Goal: Task Accomplishment & Management: Manage account settings

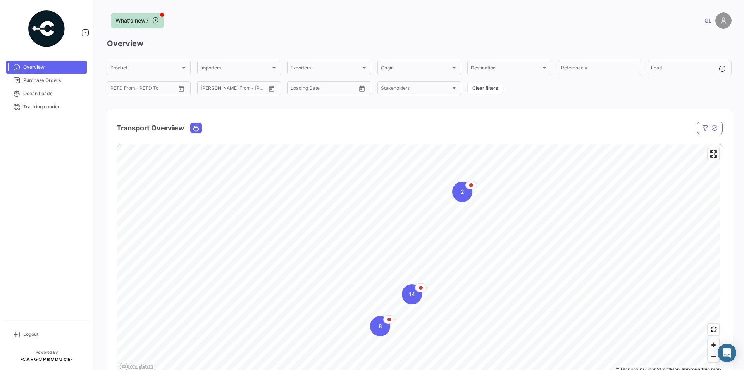
click at [144, 16] on button "What's new?" at bounding box center [137, 21] width 53 height 16
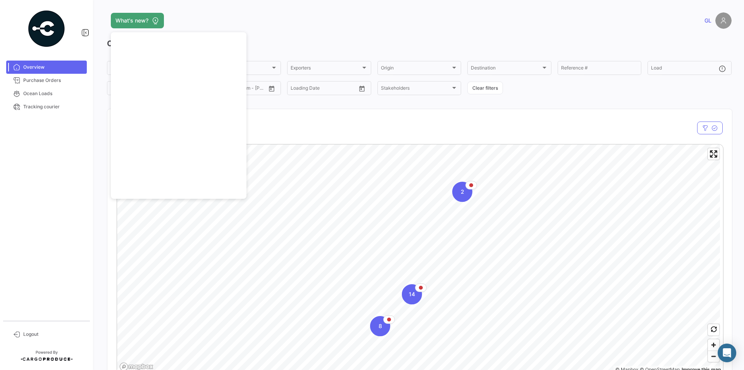
click at [421, 135] on div "Transport Overview" at bounding box center [329, 127] width 425 height 19
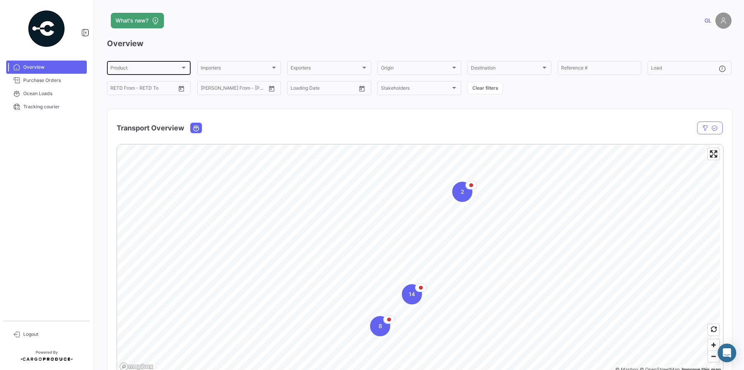
click at [182, 67] on div at bounding box center [184, 68] width 4 height 2
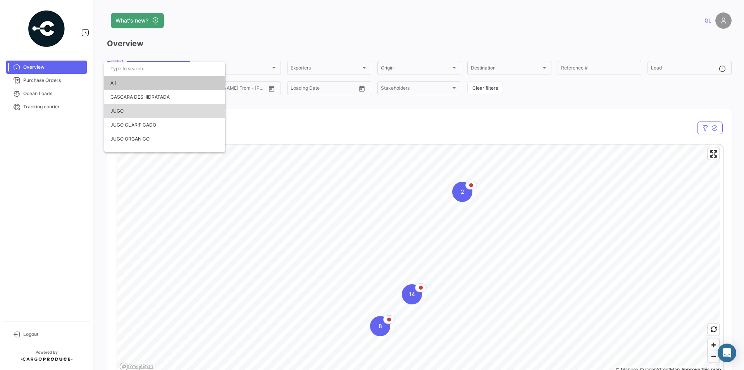
click at [112, 111] on span "JUGO" at bounding box center [117, 111] width 13 height 6
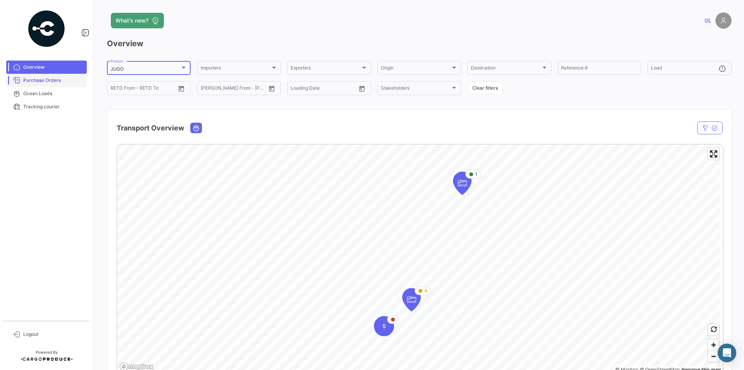
click at [45, 85] on link "Purchase Orders" at bounding box center [46, 80] width 81 height 13
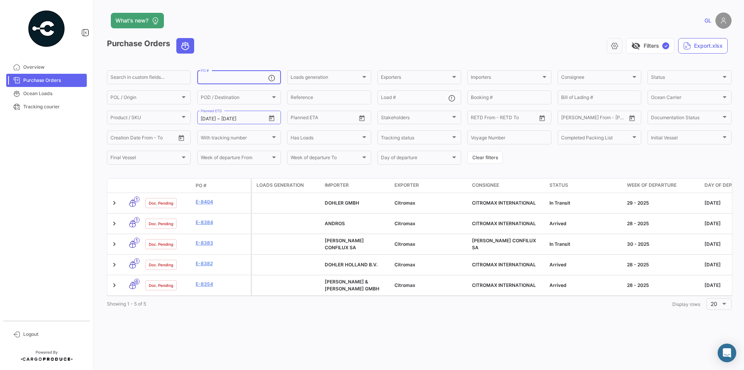
click at [252, 76] on input "PO #" at bounding box center [234, 78] width 67 height 5
click at [476, 74] on div "Importers Importers" at bounding box center [509, 76] width 77 height 15
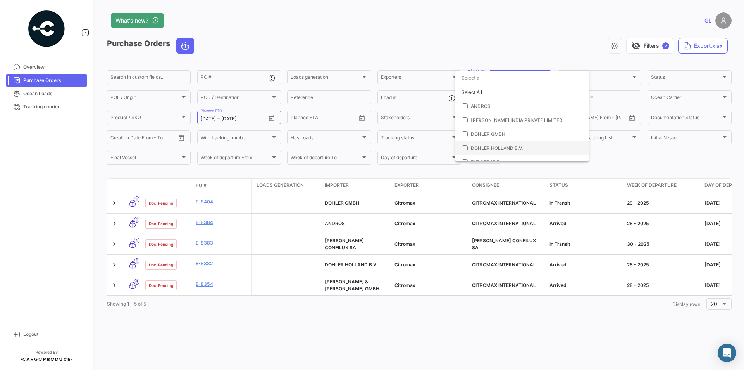
click at [477, 147] on span "DOHLER HOLLAND B.V." at bounding box center [497, 148] width 52 height 6
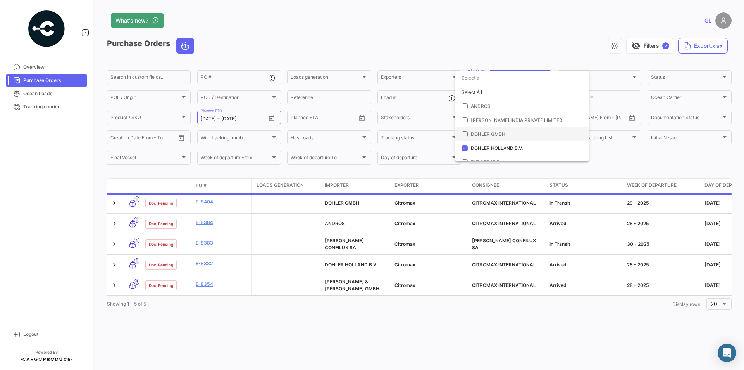
click at [472, 135] on span "DOHLER GMBH" at bounding box center [488, 134] width 35 height 6
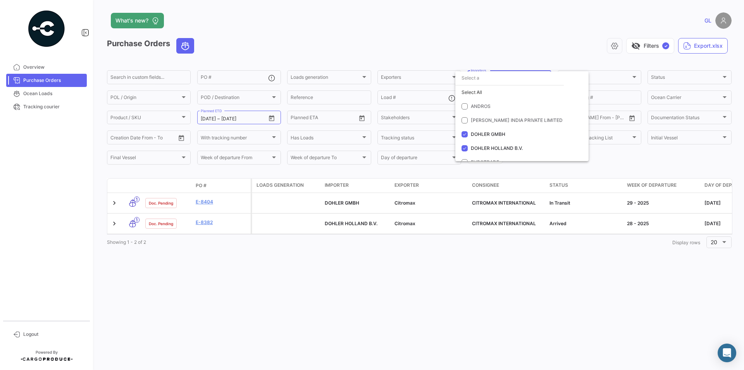
click at [435, 298] on div at bounding box center [372, 185] width 744 height 370
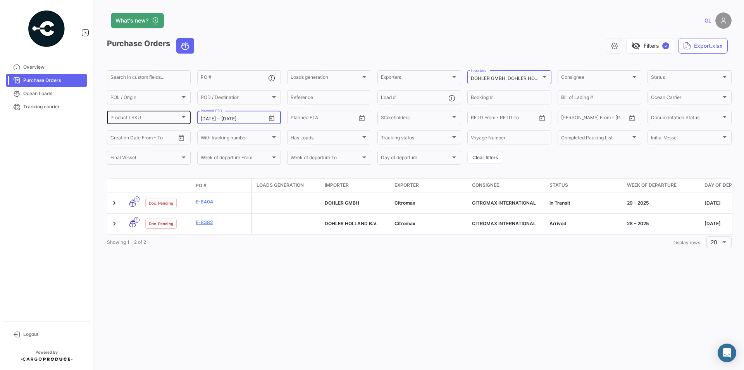
drag, startPoint x: 256, startPoint y: 116, endPoint x: 188, endPoint y: 116, distance: 68.6
click at [0, 0] on div "Search in custom fields... PO # Loads generation Loads generation Exporters Exp…" at bounding box center [0, 0] width 0 height 0
click at [271, 117] on icon "Open calendar" at bounding box center [271, 118] width 5 height 6
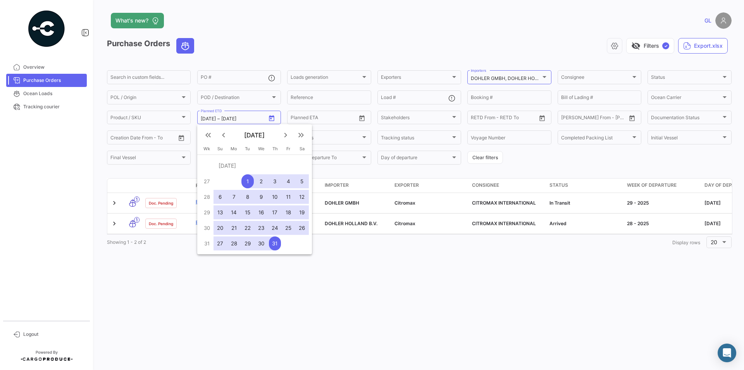
click at [288, 135] on mat-icon "keyboard_arrow_right" at bounding box center [285, 134] width 9 height 9
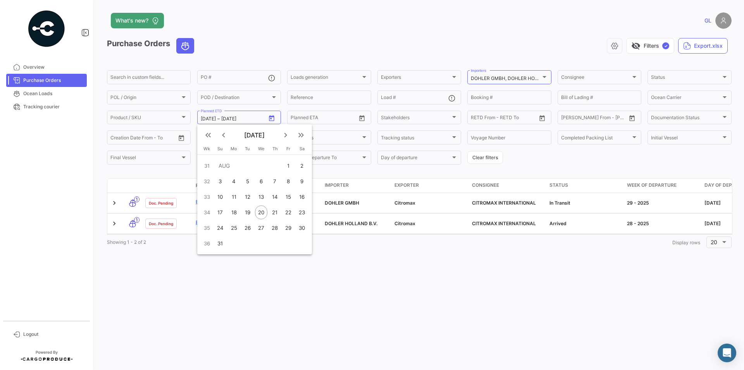
click at [224, 242] on div "31" at bounding box center [220, 243] width 12 height 14
type input "[DATE]"
click at [225, 133] on mat-icon "keyboard_arrow_left" at bounding box center [223, 134] width 9 height 9
click at [246, 179] on div "1" at bounding box center [248, 181] width 12 height 14
type input "[DATE]"
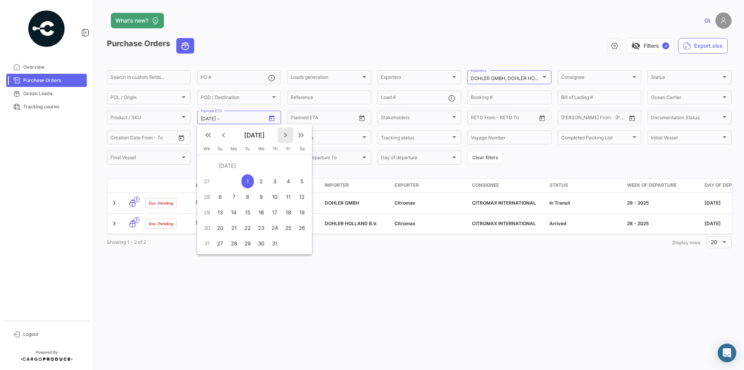
click at [287, 128] on button "keyboard_arrow_right" at bounding box center [286, 135] width 16 height 16
click at [225, 243] on div "31" at bounding box center [220, 243] width 12 height 14
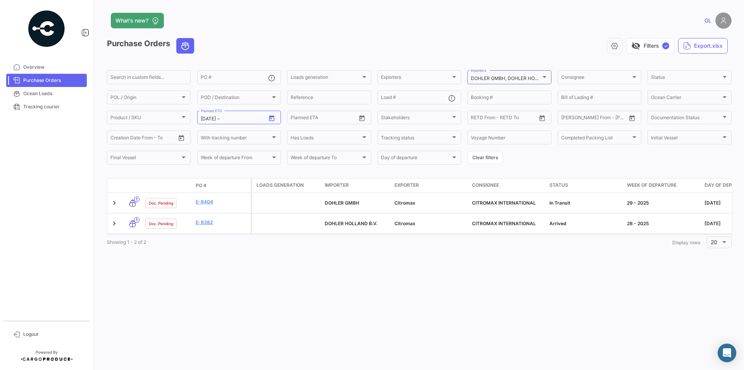
type input "[DATE]"
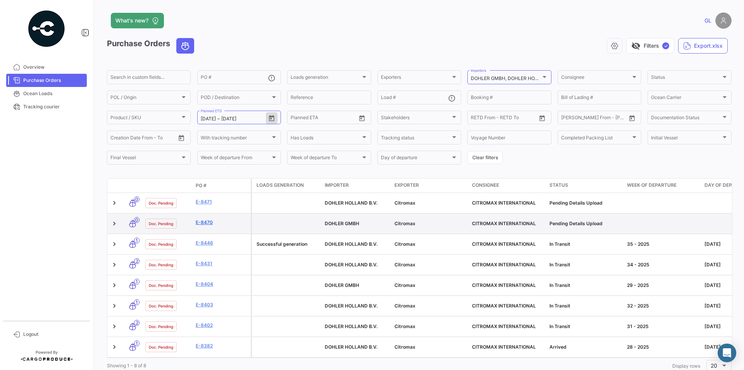
scroll to position [3, 0]
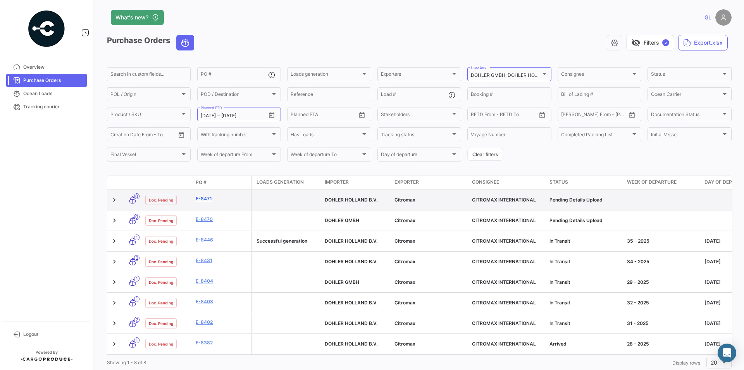
click at [204, 196] on link "E-8471" at bounding box center [222, 198] width 52 height 7
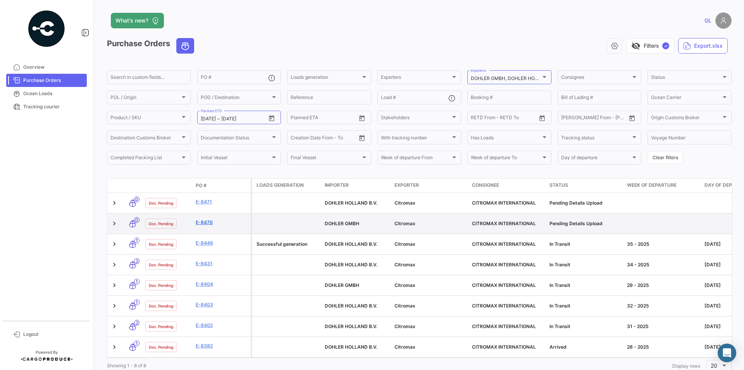
click at [205, 219] on link "E-8470" at bounding box center [222, 222] width 52 height 7
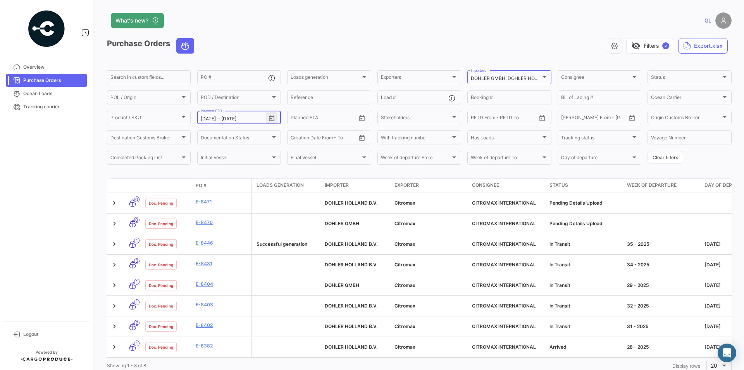
click at [271, 115] on icon "Open calendar" at bounding box center [271, 118] width 7 height 7
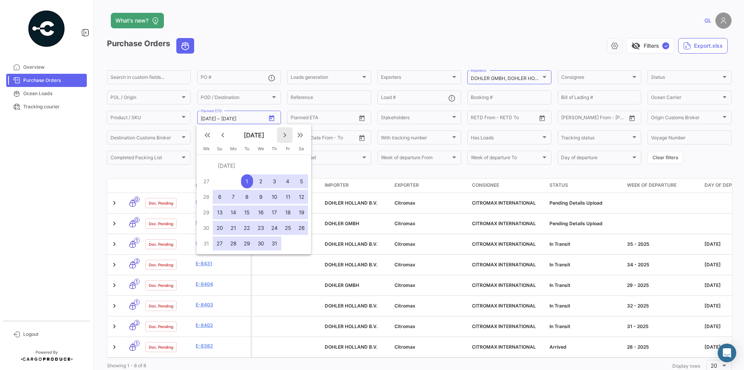
click at [283, 136] on mat-icon "keyboard_arrow_right" at bounding box center [284, 134] width 9 height 9
click at [285, 135] on mat-icon "keyboard_arrow_right" at bounding box center [284, 134] width 9 height 9
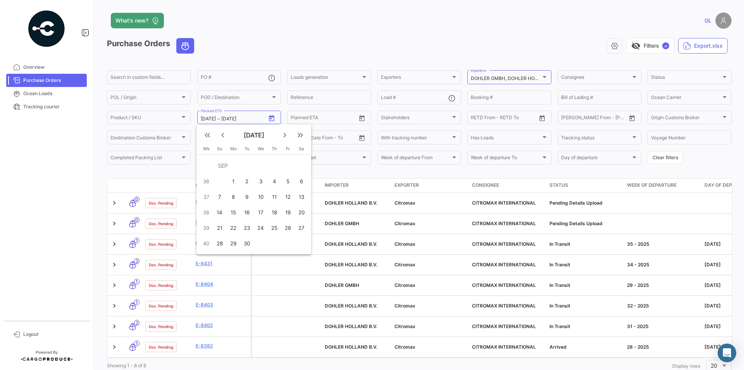
click at [245, 248] on div "30" at bounding box center [247, 243] width 12 height 14
type input "[DATE]"
click at [270, 117] on div at bounding box center [372, 185] width 744 height 370
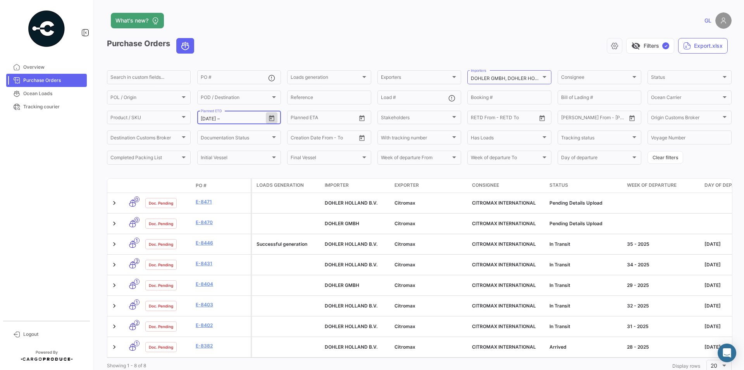
click at [231, 118] on input "text" at bounding box center [236, 118] width 31 height 5
click at [267, 118] on button "Open calendar" at bounding box center [272, 118] width 12 height 12
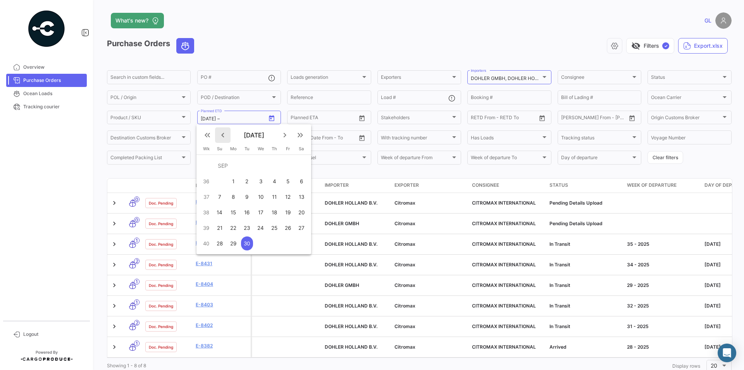
click at [227, 136] on mat-icon "keyboard_arrow_left" at bounding box center [222, 134] width 9 height 9
click at [289, 166] on div "1" at bounding box center [288, 166] width 12 height 14
type input "[DATE]"
click at [269, 117] on div at bounding box center [372, 185] width 744 height 370
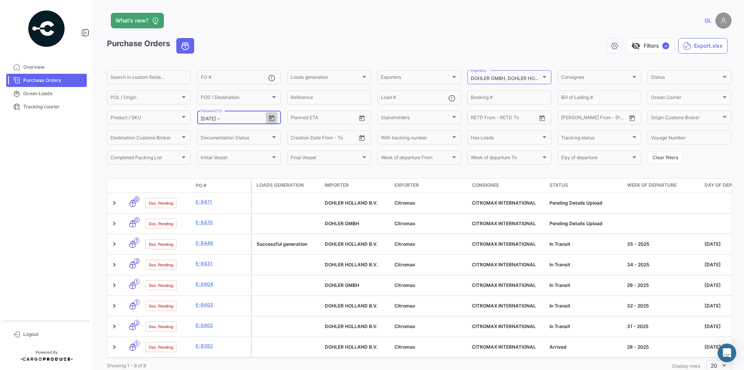
click at [273, 118] on icon "Open calendar" at bounding box center [271, 118] width 7 height 7
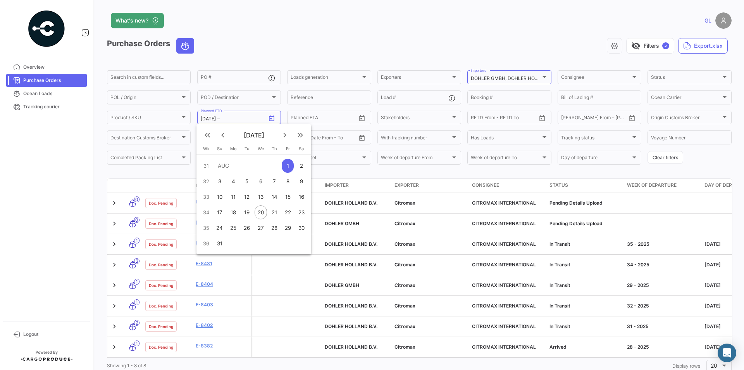
click at [284, 130] on button "keyboard_arrow_right" at bounding box center [285, 135] width 16 height 16
click at [254, 238] on button "30" at bounding box center [247, 243] width 14 height 16
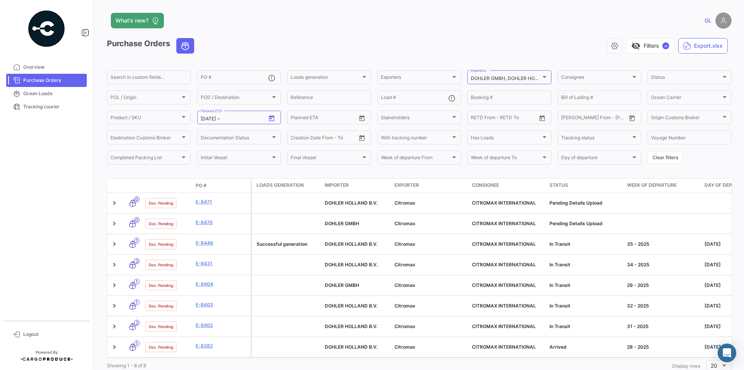
type input "[DATE]"
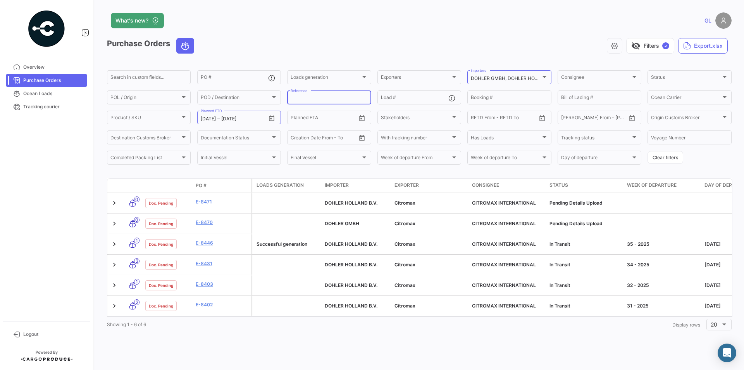
click at [354, 97] on input "Reference" at bounding box center [329, 98] width 77 height 5
click at [543, 75] on div at bounding box center [544, 77] width 7 height 6
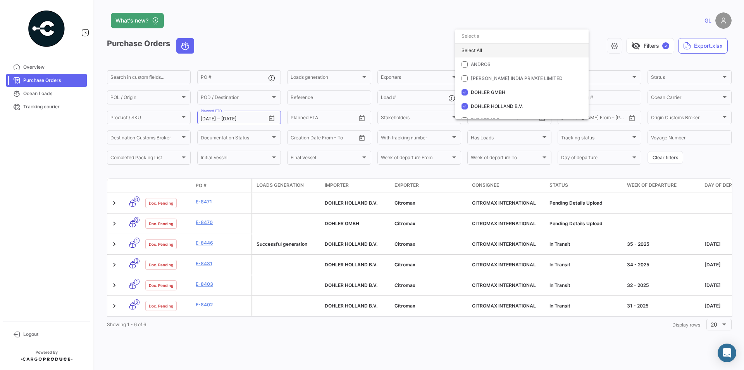
click at [470, 53] on div "Select All" at bounding box center [522, 50] width 133 height 14
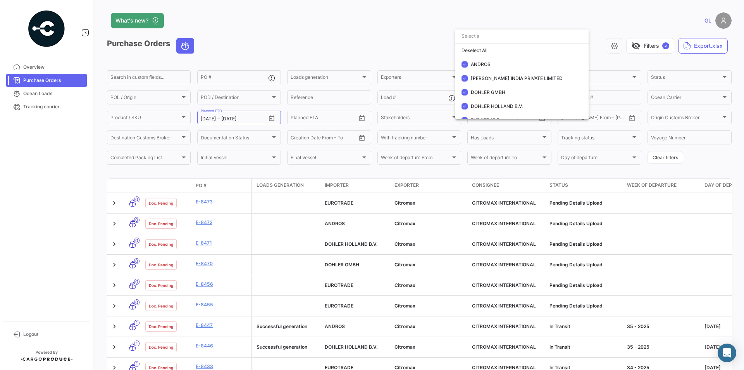
click at [214, 117] on div at bounding box center [372, 185] width 744 height 370
click at [271, 117] on icon "Open calendar" at bounding box center [271, 118] width 5 height 6
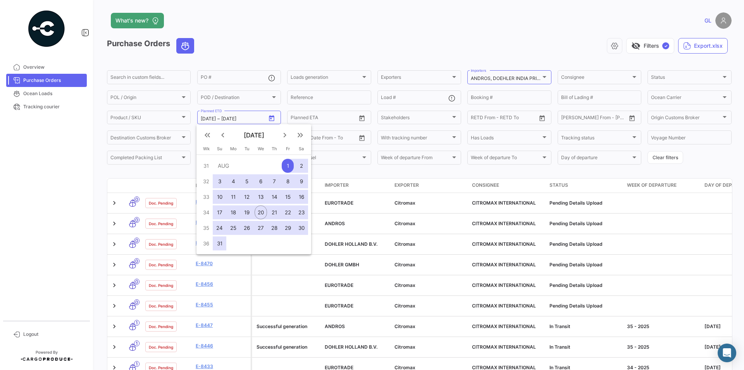
click at [223, 135] on mat-icon "keyboard_arrow_left" at bounding box center [222, 134] width 9 height 9
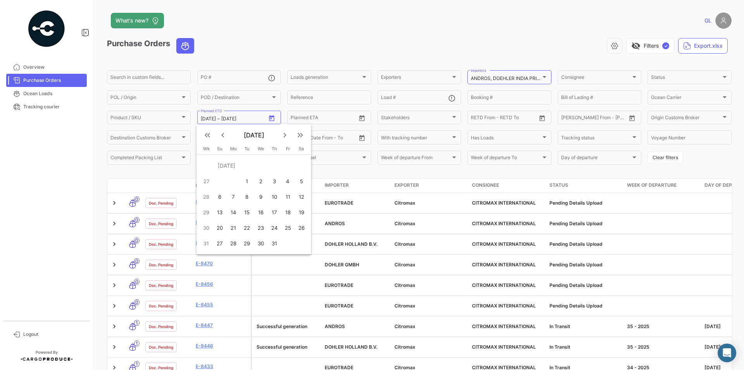
click at [244, 211] on div "15" at bounding box center [247, 212] width 12 height 14
type input "[DATE]"
click at [281, 133] on mat-icon "keyboard_arrow_right" at bounding box center [284, 134] width 9 height 9
click at [284, 131] on mat-icon "keyboard_arrow_right" at bounding box center [284, 134] width 9 height 9
click at [283, 131] on mat-icon "keyboard_arrow_right" at bounding box center [284, 134] width 9 height 9
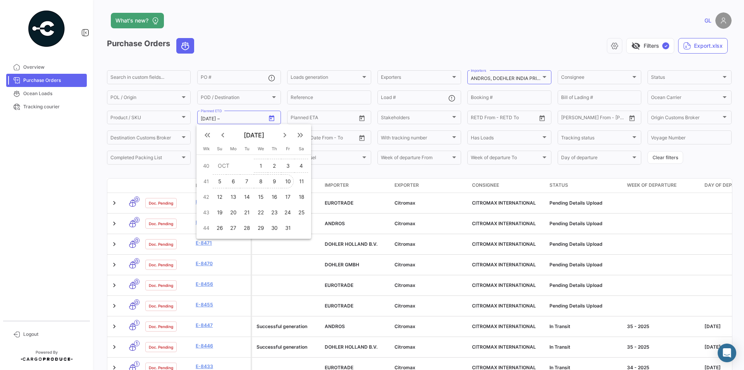
click at [286, 180] on div "10" at bounding box center [288, 181] width 12 height 14
type input "[DATE]"
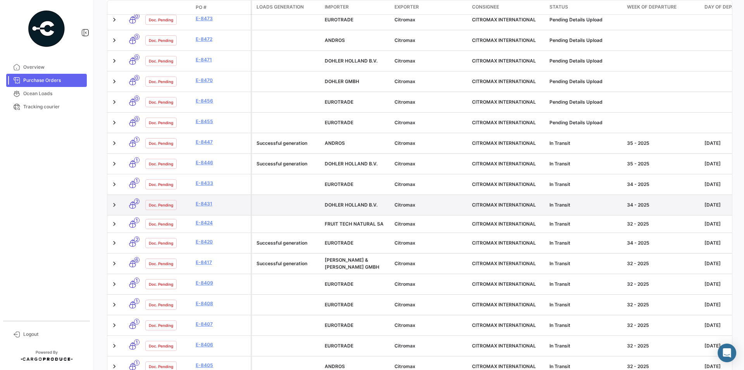
scroll to position [194, 0]
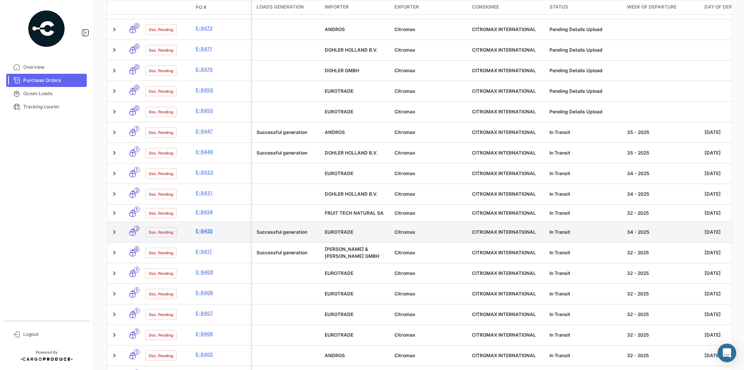
click at [202, 227] on link "E-8420" at bounding box center [222, 230] width 52 height 7
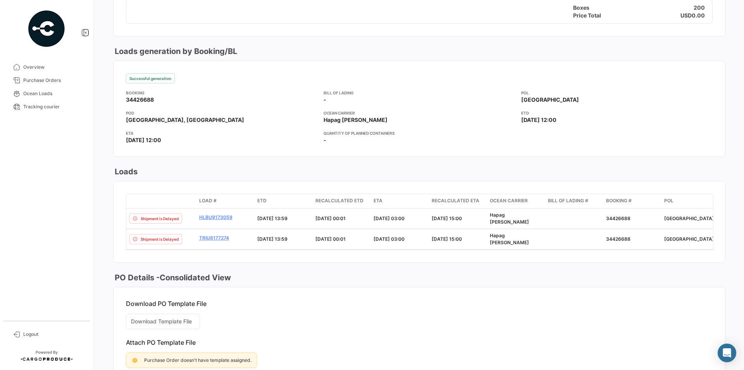
scroll to position [367, 0]
click at [218, 214] on link "HLBU9173059" at bounding box center [225, 217] width 52 height 7
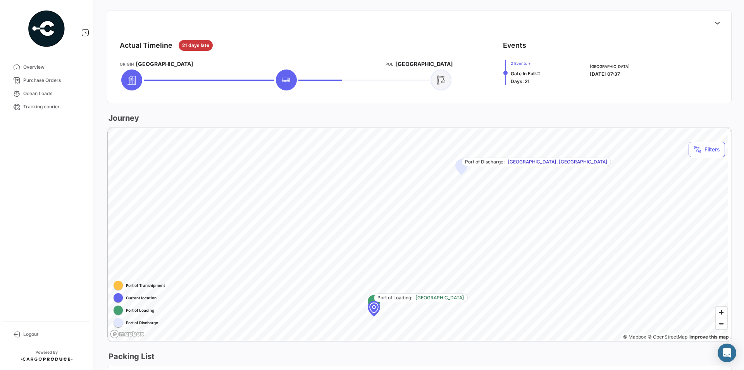
scroll to position [351, 0]
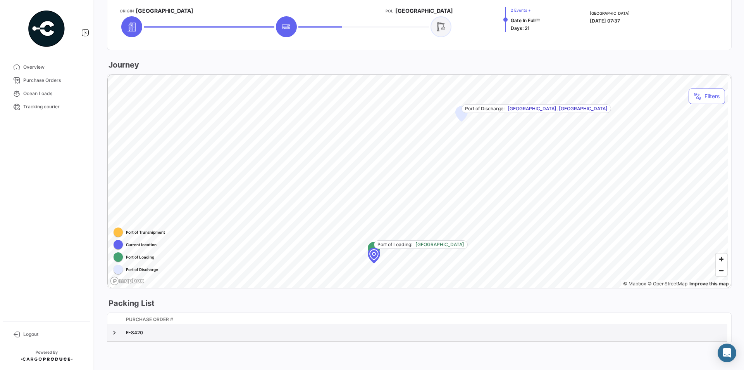
click at [137, 333] on div "E-8420" at bounding box center [425, 332] width 599 height 7
click at [116, 333] on link at bounding box center [115, 332] width 8 height 8
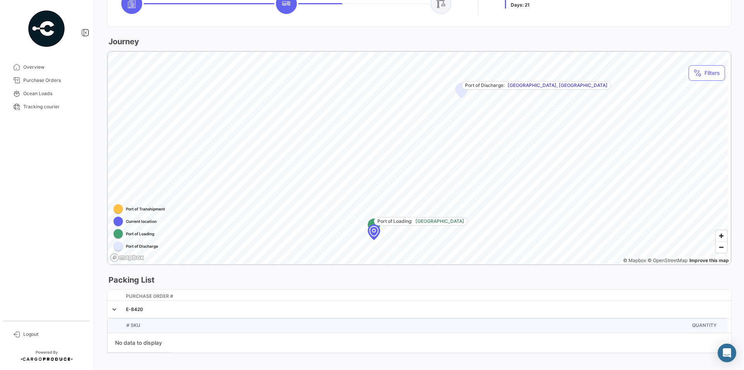
scroll to position [385, 0]
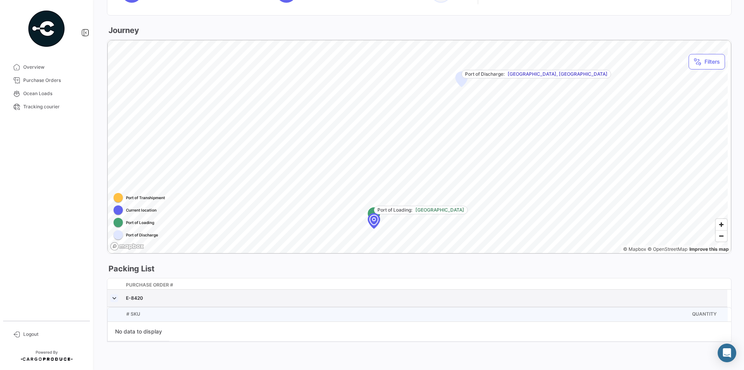
click at [115, 297] on link at bounding box center [115, 298] width 8 height 8
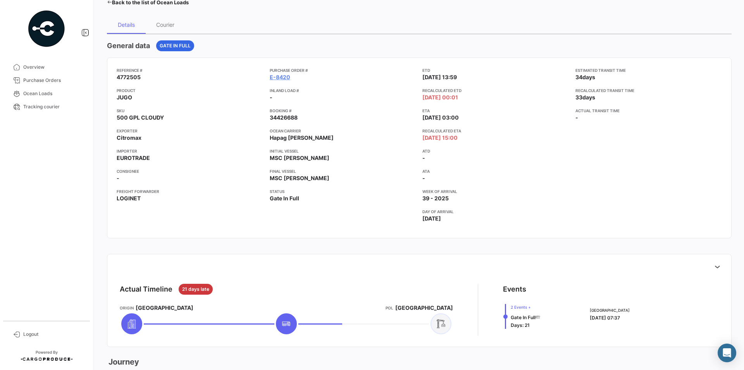
scroll to position [0, 0]
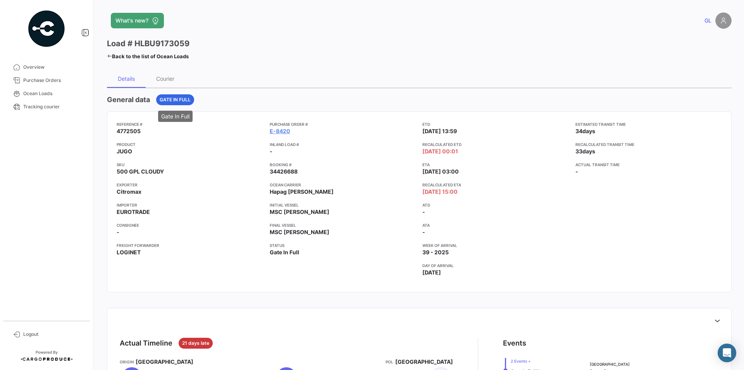
click at [171, 100] on span "Gate In Full" at bounding box center [175, 99] width 31 height 7
click at [171, 80] on div "Courier" at bounding box center [165, 78] width 18 height 7
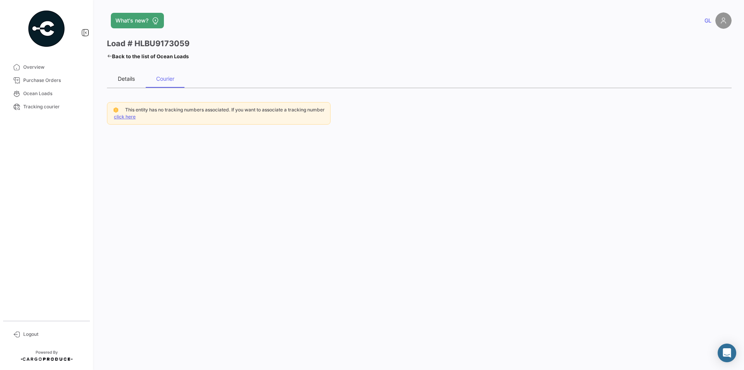
click at [128, 79] on div "Details" at bounding box center [126, 78] width 17 height 7
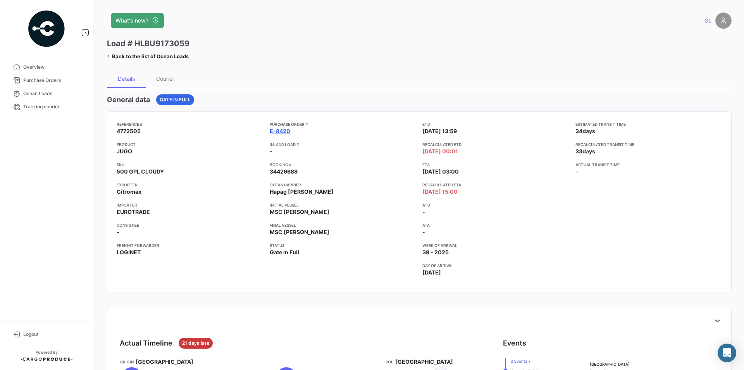
click at [284, 130] on link "E-8420" at bounding box center [280, 131] width 21 height 8
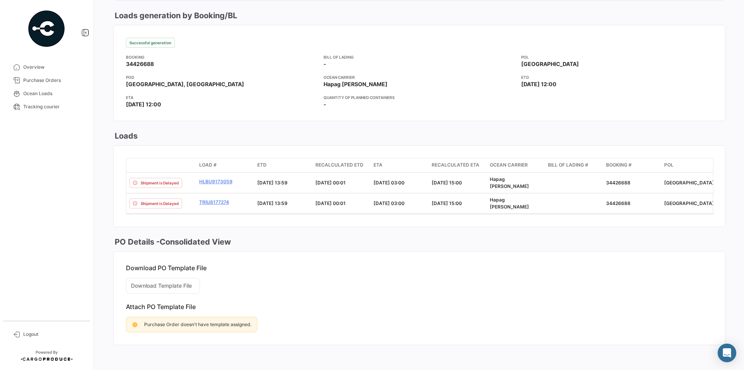
scroll to position [406, 0]
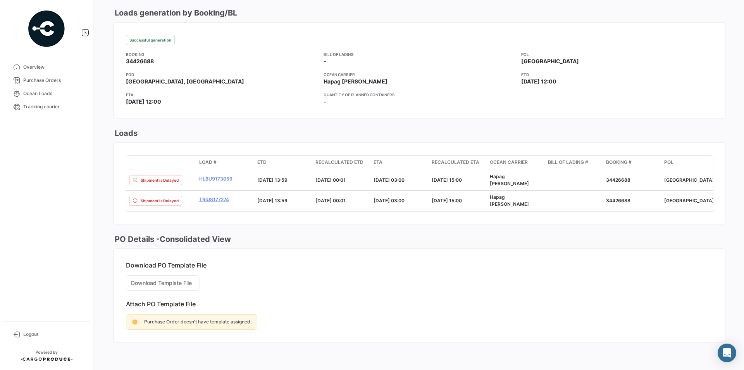
click at [152, 283] on mat-card-content "Download PO Template File Download Template File Attach PO Template File Purcha…" at bounding box center [420, 295] width 612 height 93
click at [154, 281] on mat-card-content "Download PO Template File Download Template File Attach PO Template File Purcha…" at bounding box center [420, 295] width 612 height 93
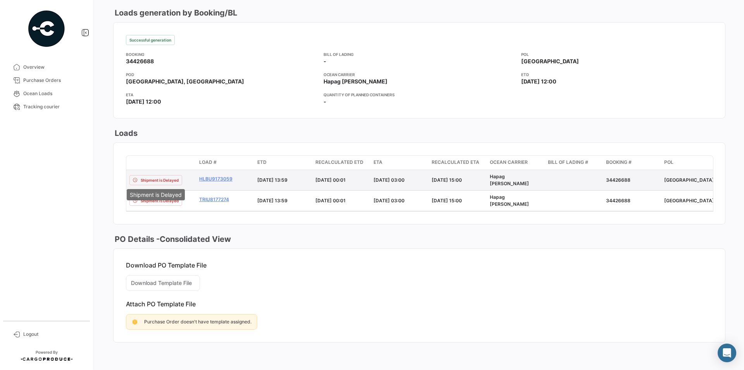
click at [176, 181] on span "Shipment is Delayed" at bounding box center [160, 180] width 38 height 6
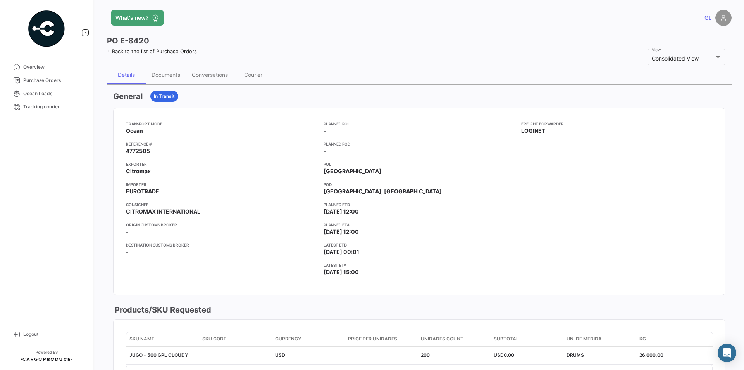
scroll to position [0, 0]
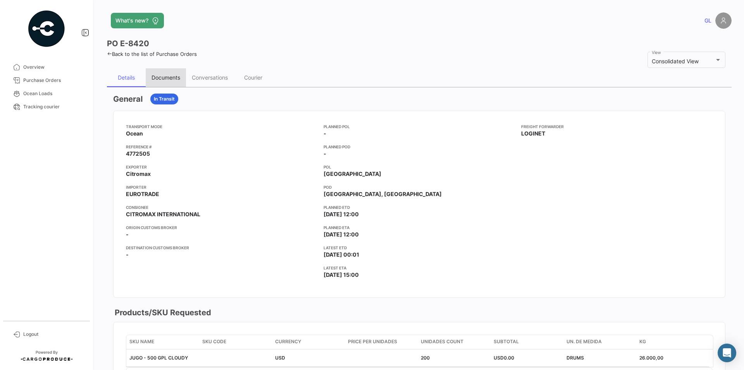
click at [169, 75] on div "Documents" at bounding box center [166, 77] width 29 height 7
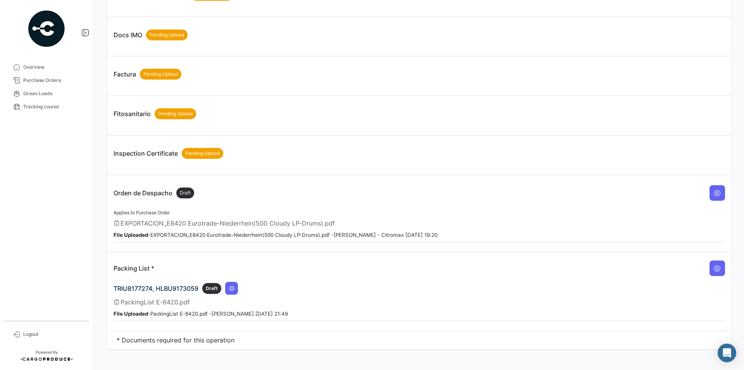
scroll to position [518, 0]
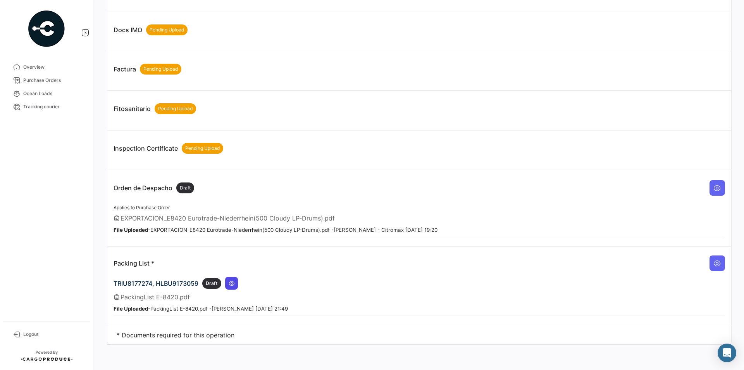
click at [231, 285] on icon at bounding box center [232, 283] width 6 height 6
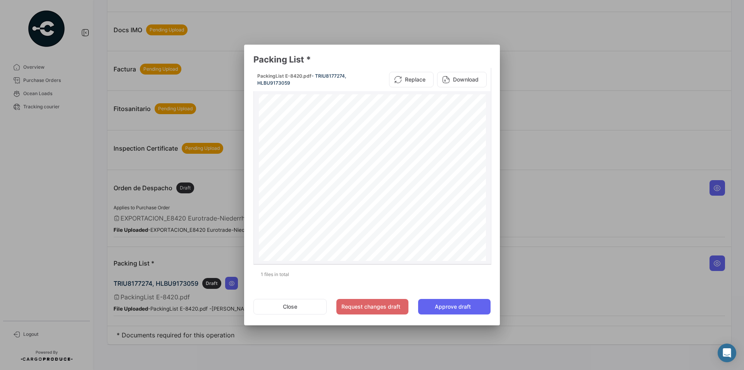
scroll to position [1119, 0]
click at [213, 245] on div at bounding box center [372, 185] width 744 height 370
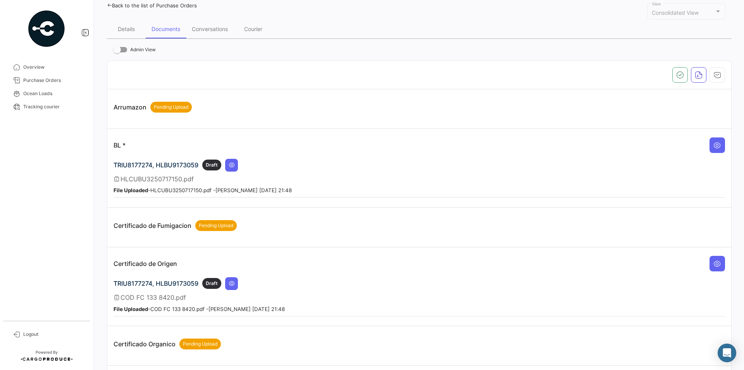
scroll to position [0, 0]
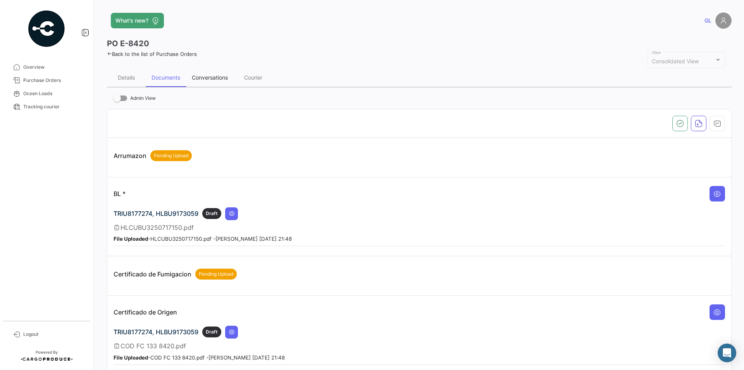
click at [212, 74] on div "Conversations" at bounding box center [210, 77] width 36 height 7
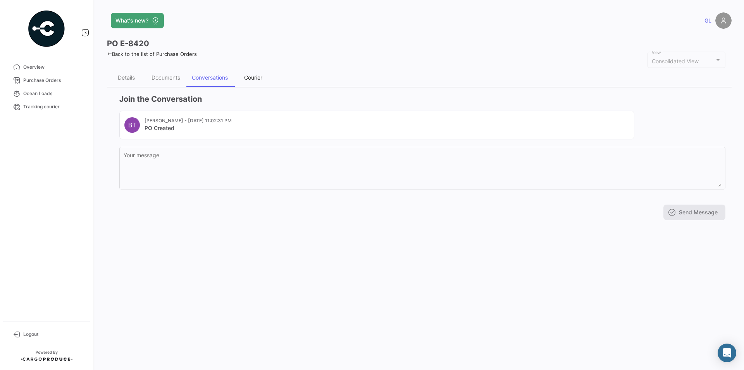
click at [254, 75] on div "Courier" at bounding box center [253, 77] width 18 height 7
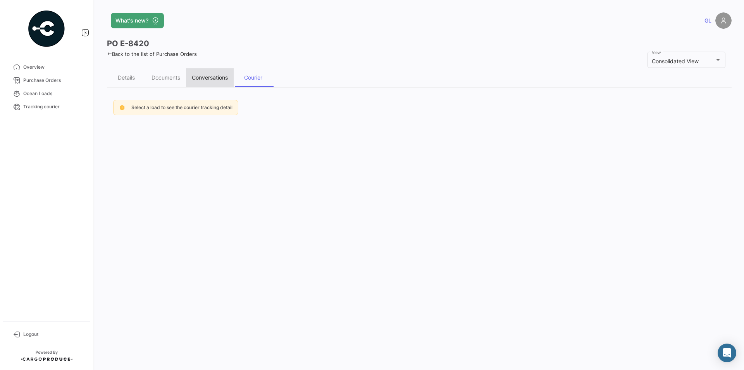
click at [206, 77] on div "Conversations" at bounding box center [210, 77] width 36 height 7
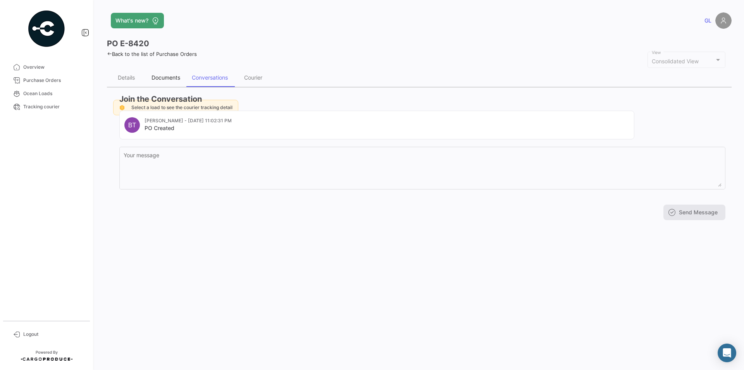
click at [174, 78] on div "Documents" at bounding box center [166, 77] width 29 height 7
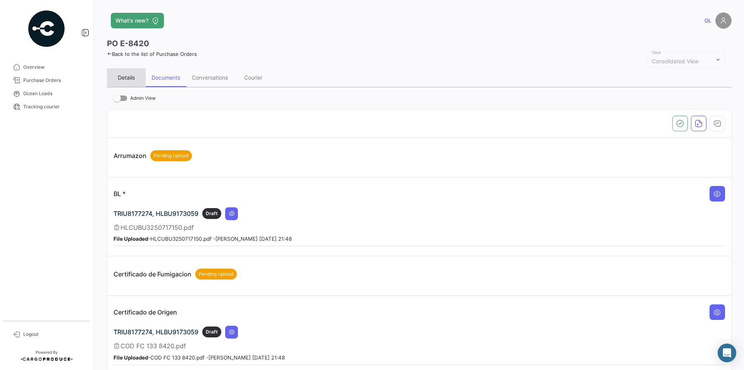
click at [121, 81] on div "Details" at bounding box center [126, 77] width 17 height 7
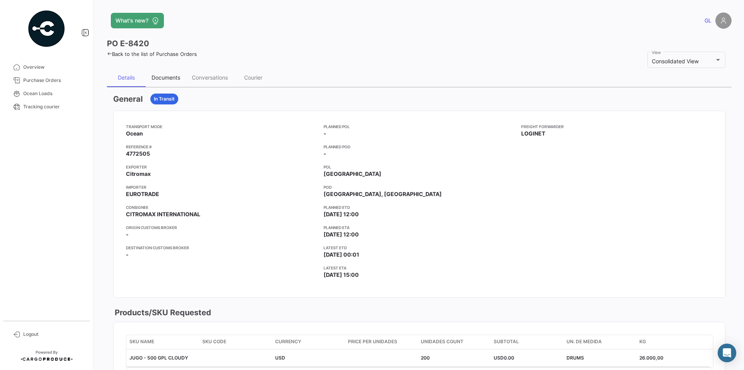
click at [173, 81] on div "Documents" at bounding box center [166, 77] width 40 height 19
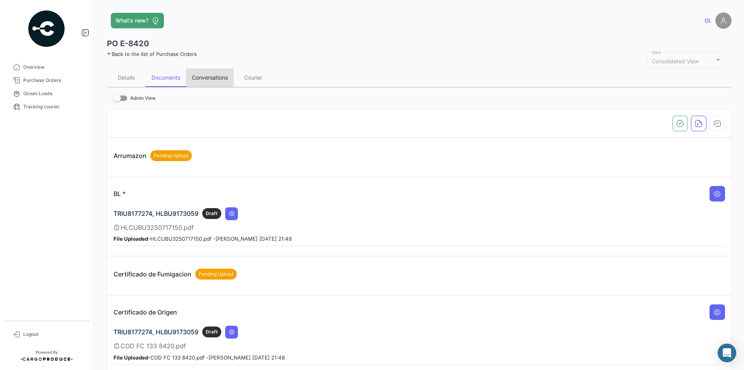
click at [205, 81] on div "Conversations" at bounding box center [210, 77] width 36 height 7
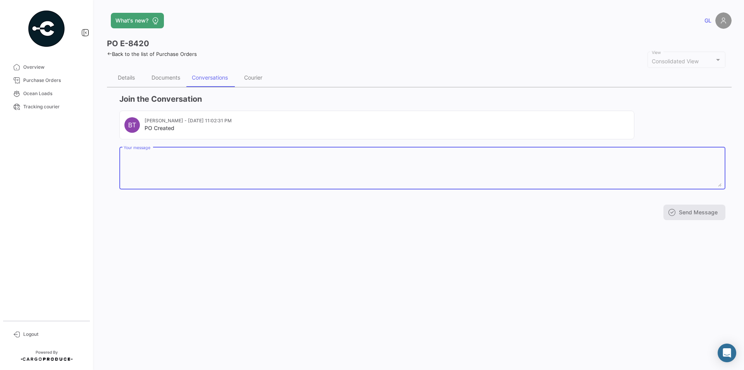
click at [168, 156] on textarea "Your message" at bounding box center [423, 169] width 598 height 34
